Goal: Information Seeking & Learning: Find specific fact

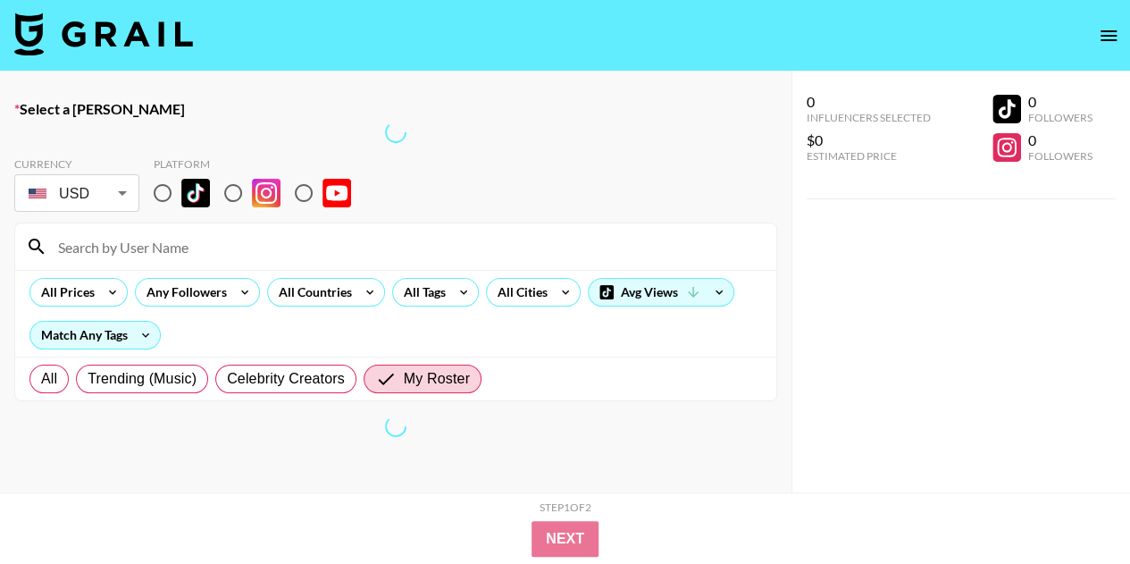
click at [163, 247] on input at bounding box center [406, 246] width 718 height 29
paste input "cinnamonpoptartttt"
type input "cinnamonpoptartttt"
click at [46, 310] on div "All Prices Any Followers All Countries All Tags All Cities Avg Views Match Any …" at bounding box center [395, 313] width 761 height 87
click at [48, 321] on div "Match Any Tags" at bounding box center [94, 335] width 131 height 29
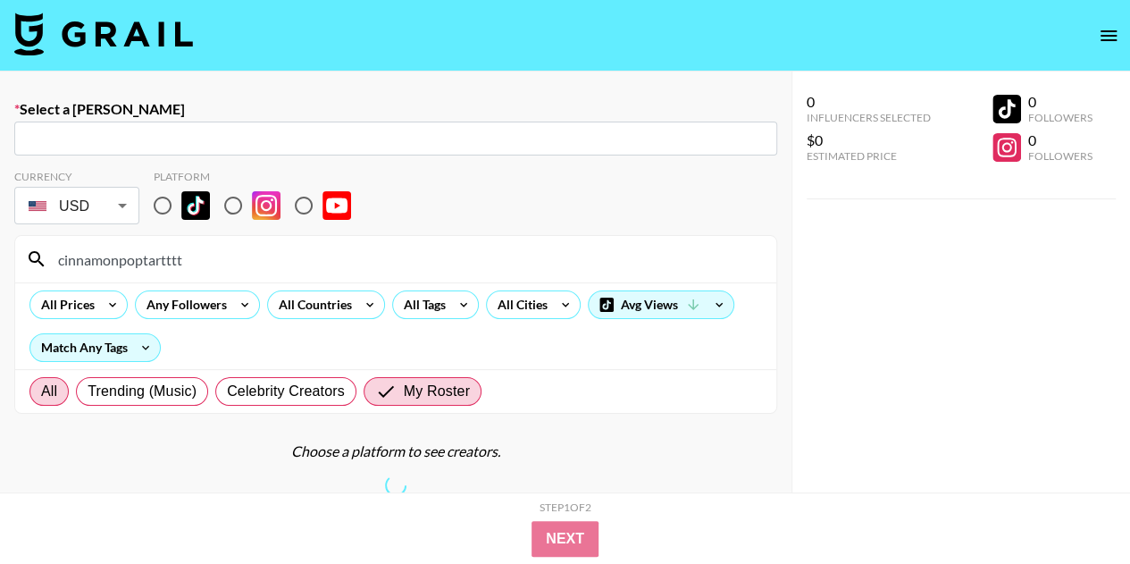
click at [51, 391] on span "All" at bounding box center [49, 391] width 16 height 21
click at [41, 391] on input "All" at bounding box center [41, 391] width 0 height 0
radio input "true"
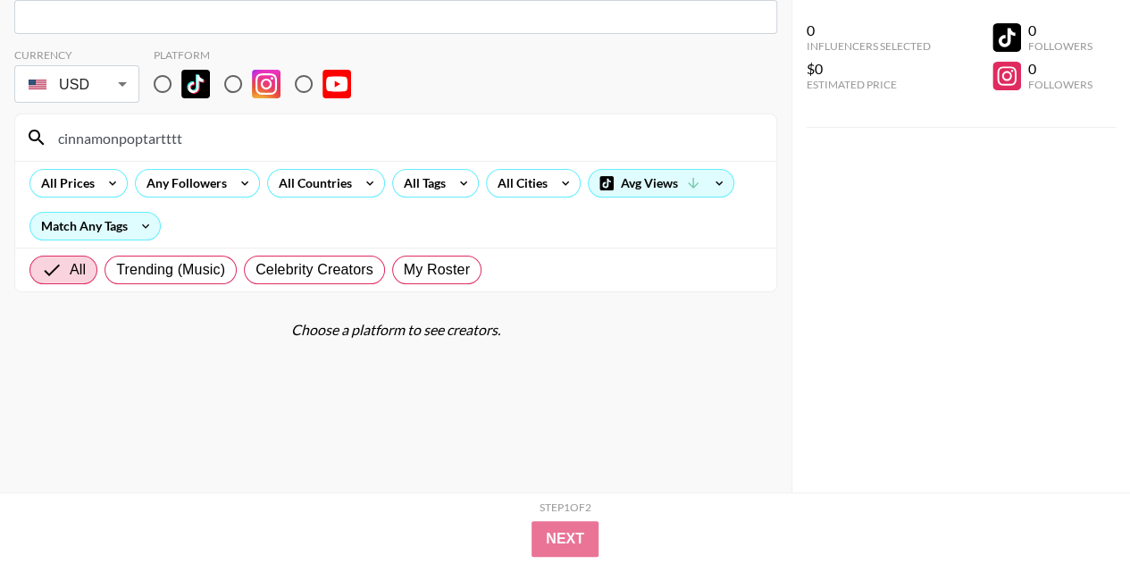
scroll to position [127, 0]
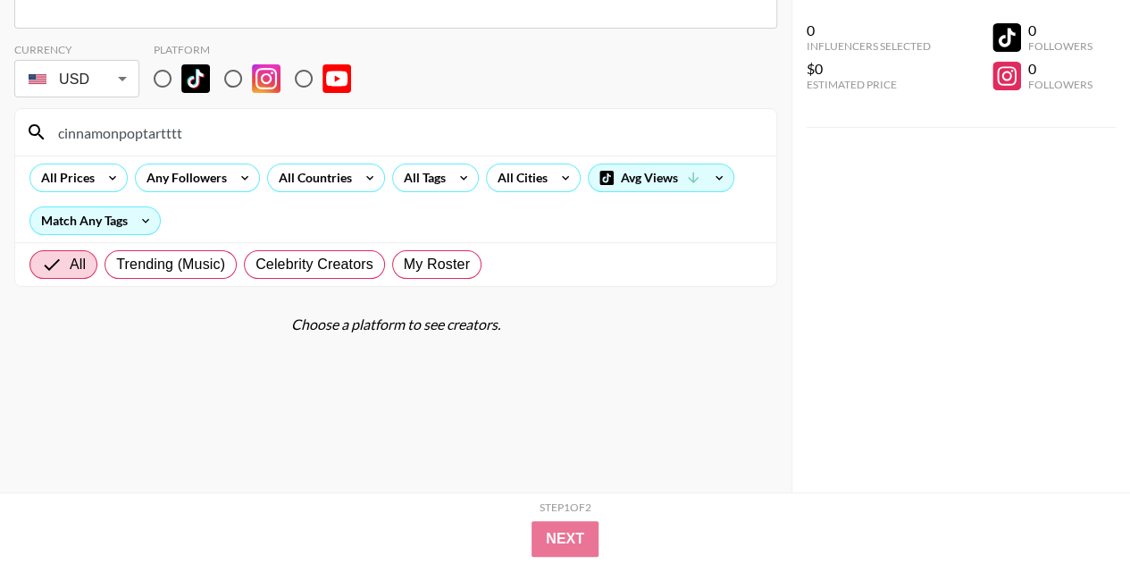
click at [191, 128] on input "cinnamonpoptartttt" at bounding box center [406, 132] width 718 height 29
